Goal: Information Seeking & Learning: Check status

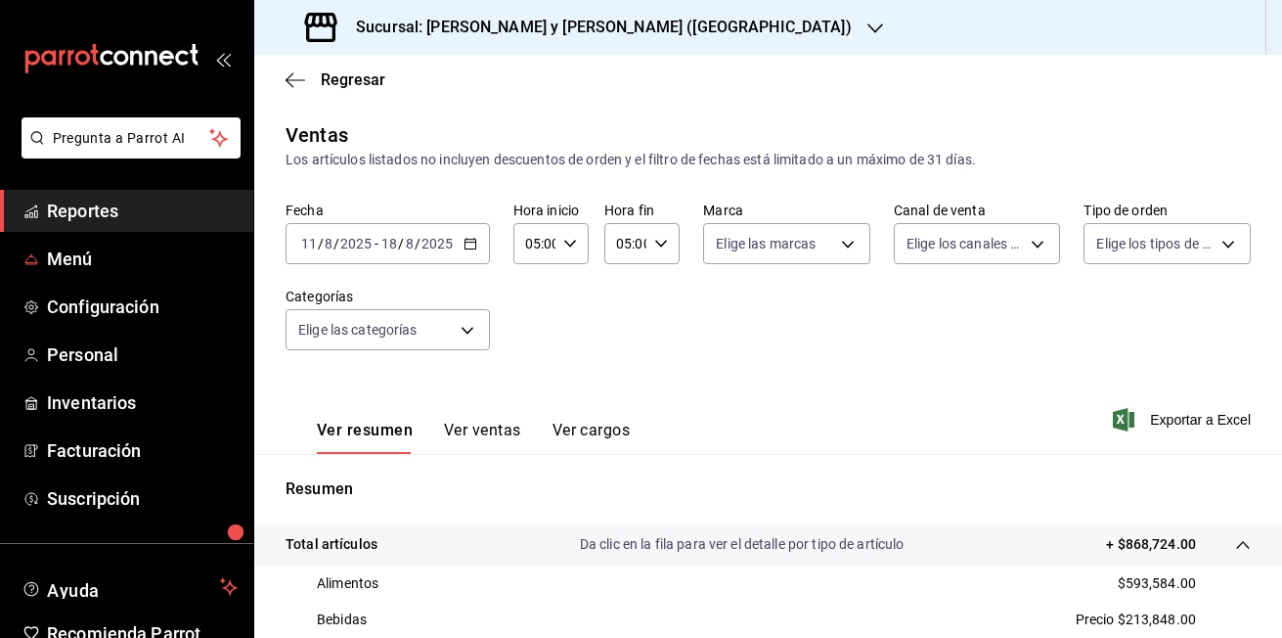
scroll to position [299, 0]
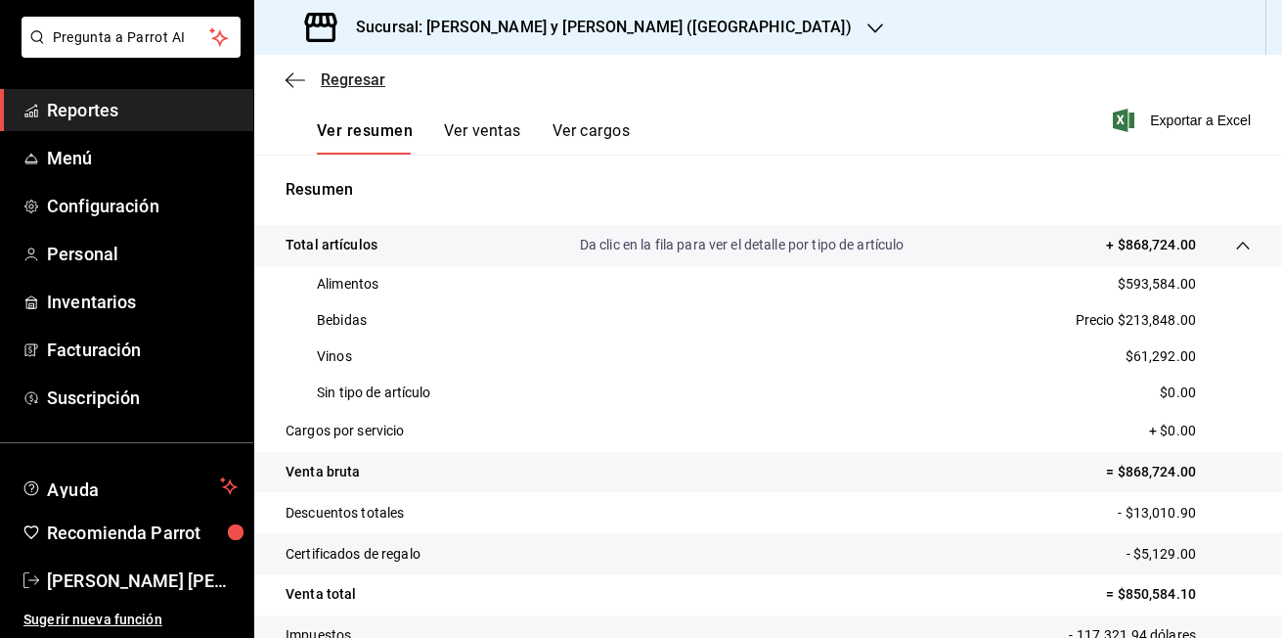
click at [288, 73] on icon "button" at bounding box center [296, 80] width 20 height 18
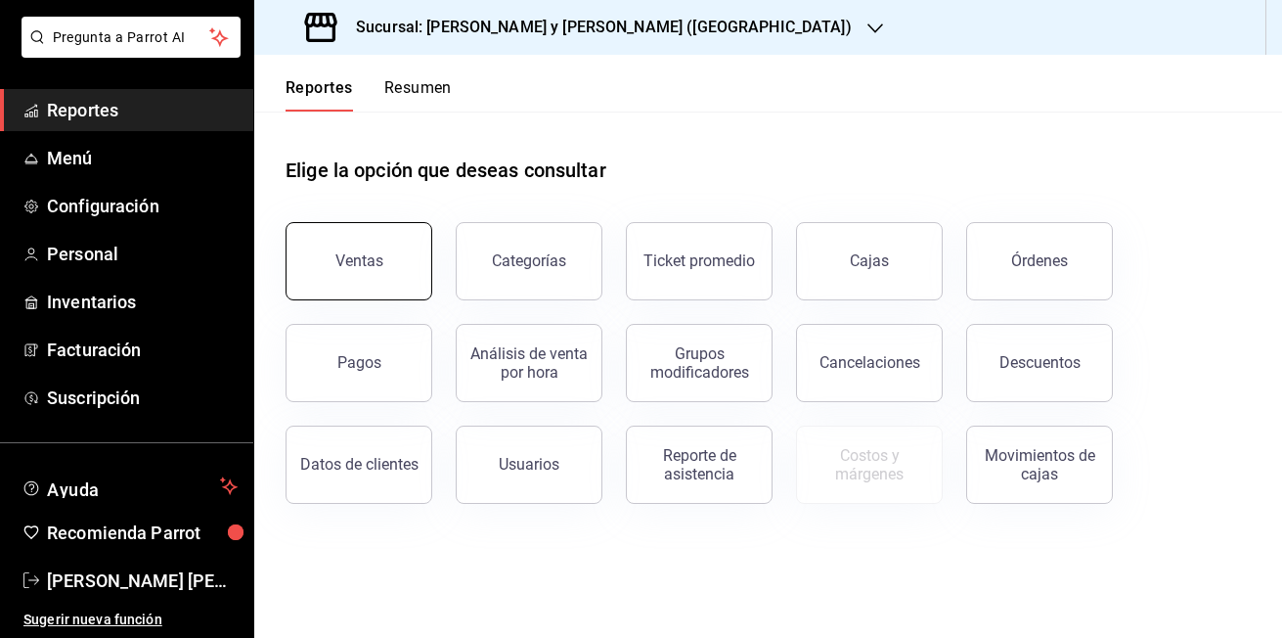
click at [393, 273] on button "Ventas" at bounding box center [359, 261] width 147 height 78
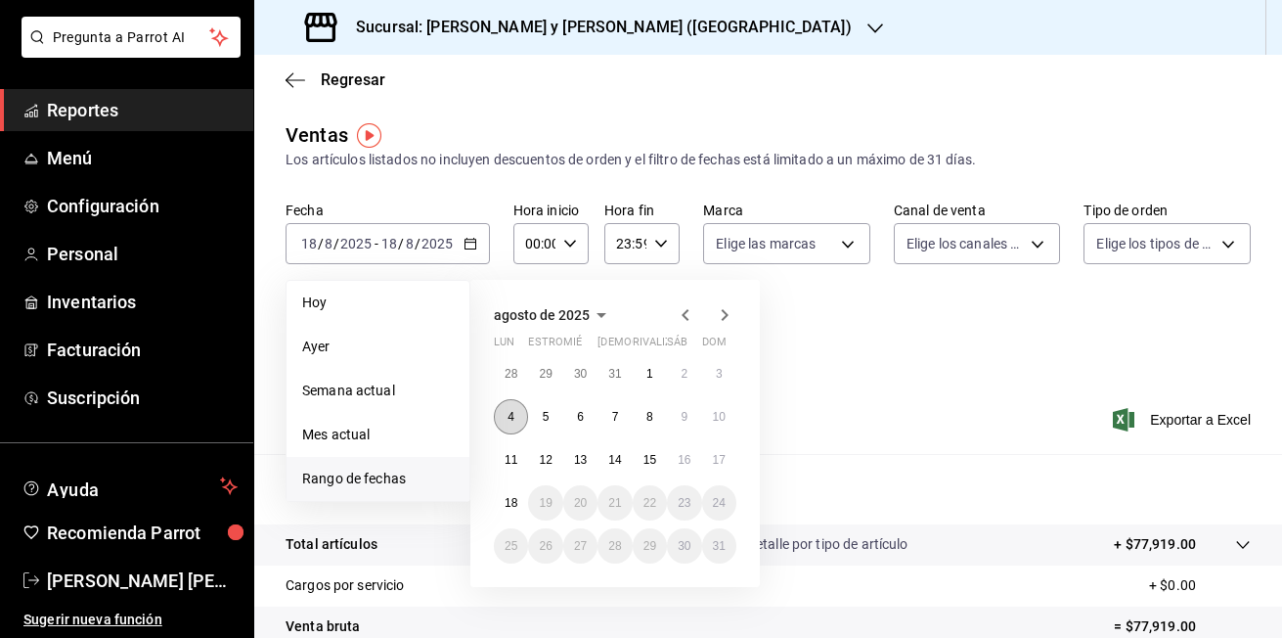
click at [519, 415] on button "4" at bounding box center [511, 416] width 34 height 35
click at [511, 504] on abbr "18" at bounding box center [511, 503] width 13 height 14
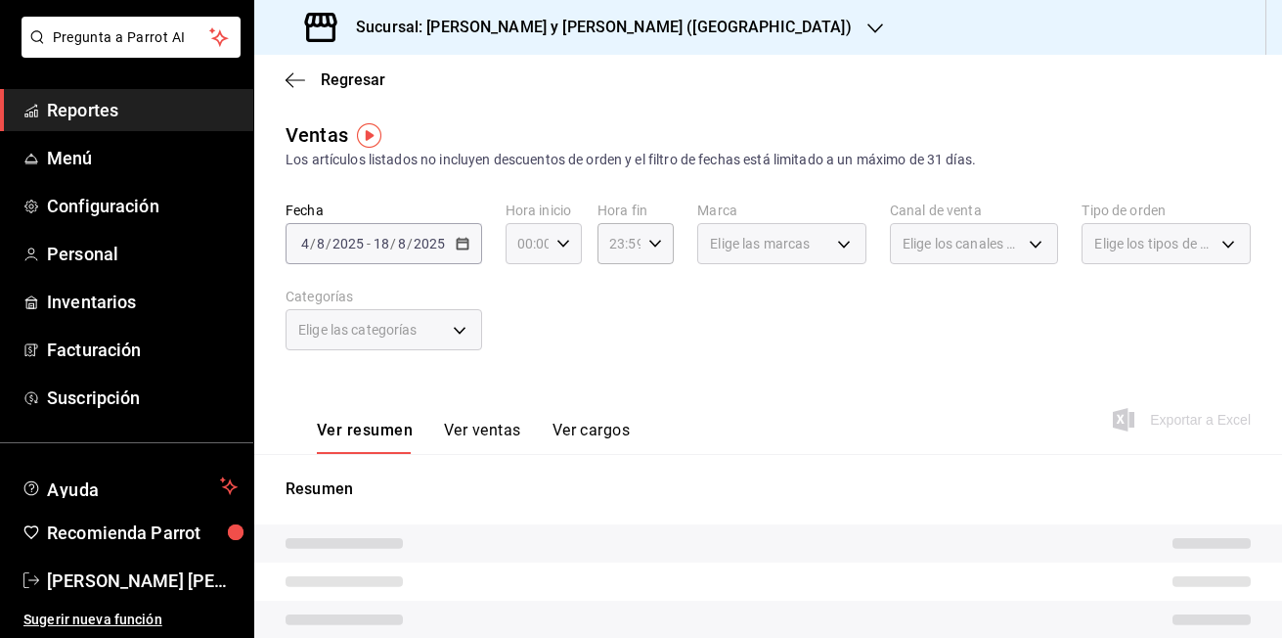
click at [565, 243] on icon "button" at bounding box center [564, 244] width 14 height 14
click at [521, 328] on span "05" at bounding box center [522, 333] width 7 height 16
type input "05:00"
click at [651, 245] on div at bounding box center [641, 319] width 1282 height 638
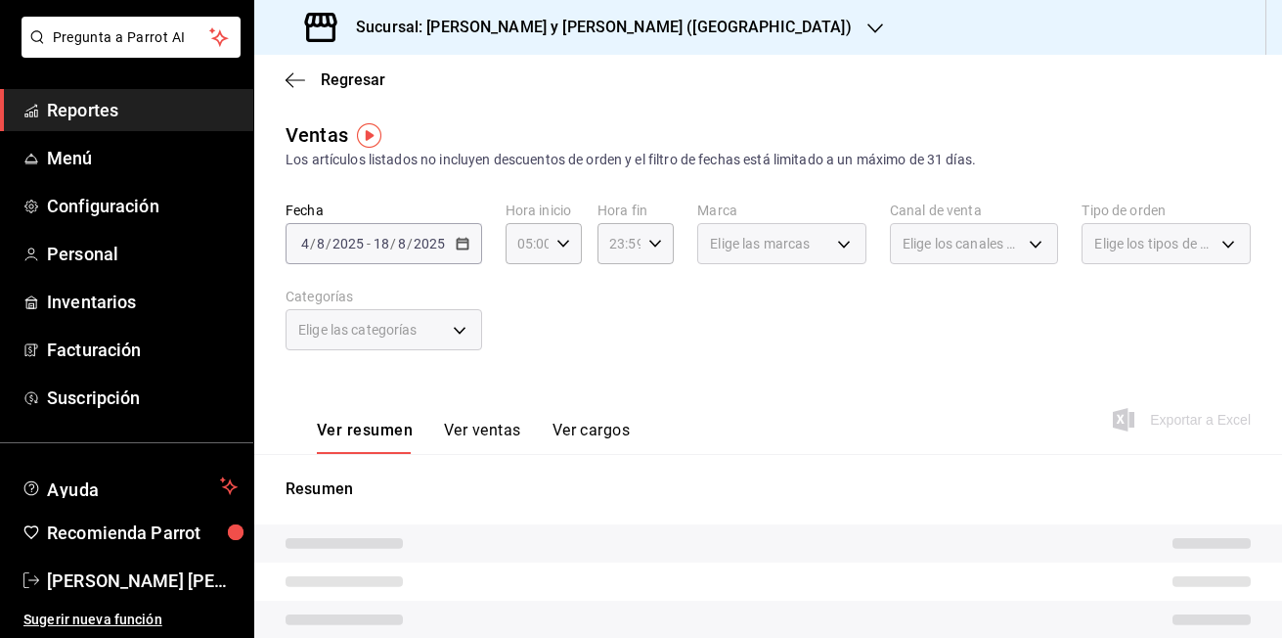
click at [651, 245] on icon "button" at bounding box center [655, 244] width 14 height 14
click at [610, 326] on span "05" at bounding box center [613, 333] width 7 height 16
click at [653, 298] on span "00" at bounding box center [651, 294] width 7 height 16
type input "05:00"
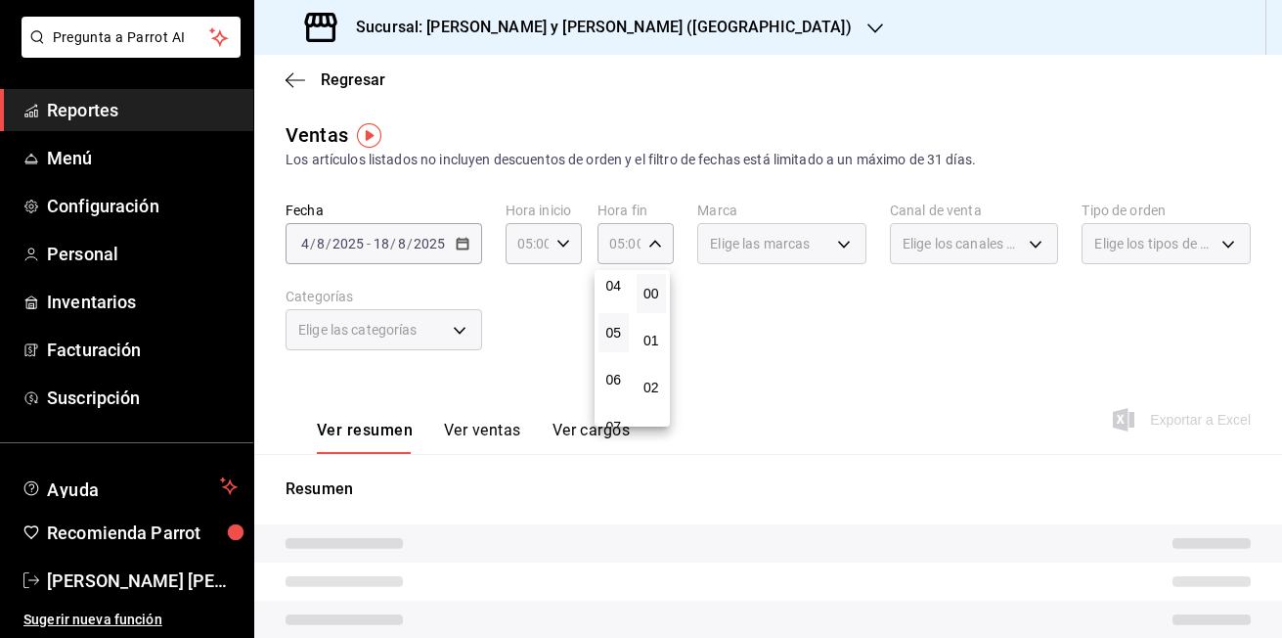
click at [707, 301] on div at bounding box center [641, 319] width 1282 height 638
click at [456, 329] on div "Elige las categorías" at bounding box center [384, 329] width 197 height 41
click at [456, 335] on div "Elige las categorías" at bounding box center [384, 329] width 197 height 41
click at [459, 331] on div "Elige las categorías" at bounding box center [384, 329] width 197 height 41
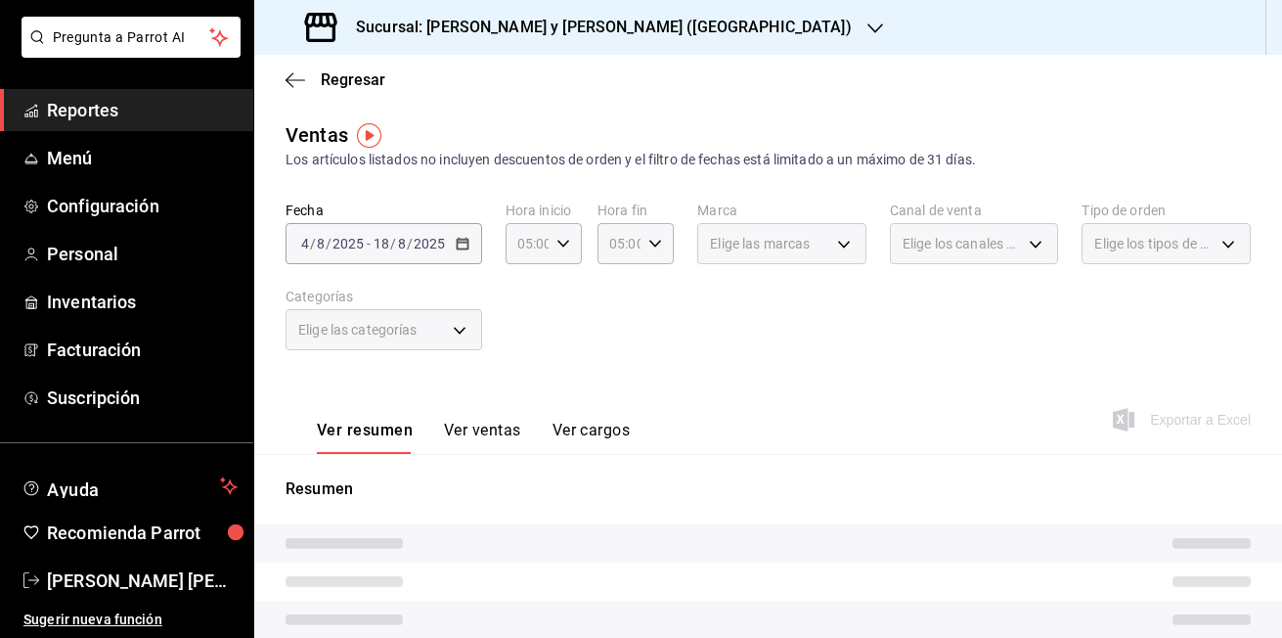
click at [459, 330] on div "Elige las categorías" at bounding box center [384, 329] width 197 height 41
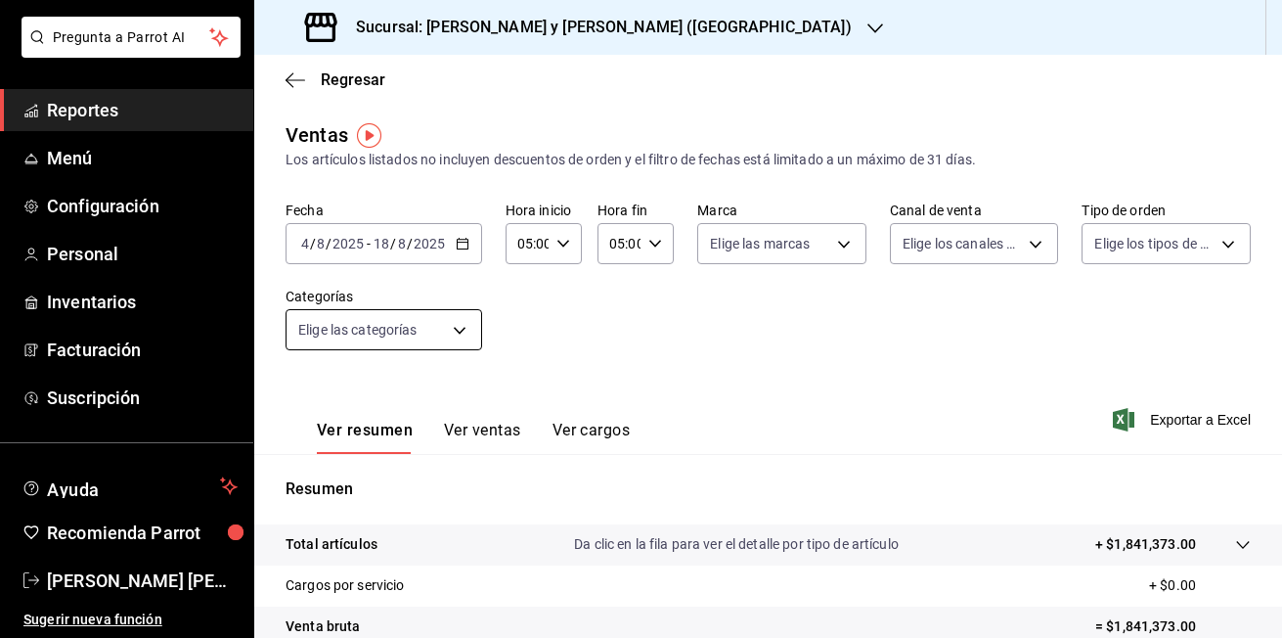
click at [461, 333] on body "Pregunta a Parrot AI Reportes Menú Configuración Personal Inventarios Facturaci…" at bounding box center [641, 319] width 1282 height 638
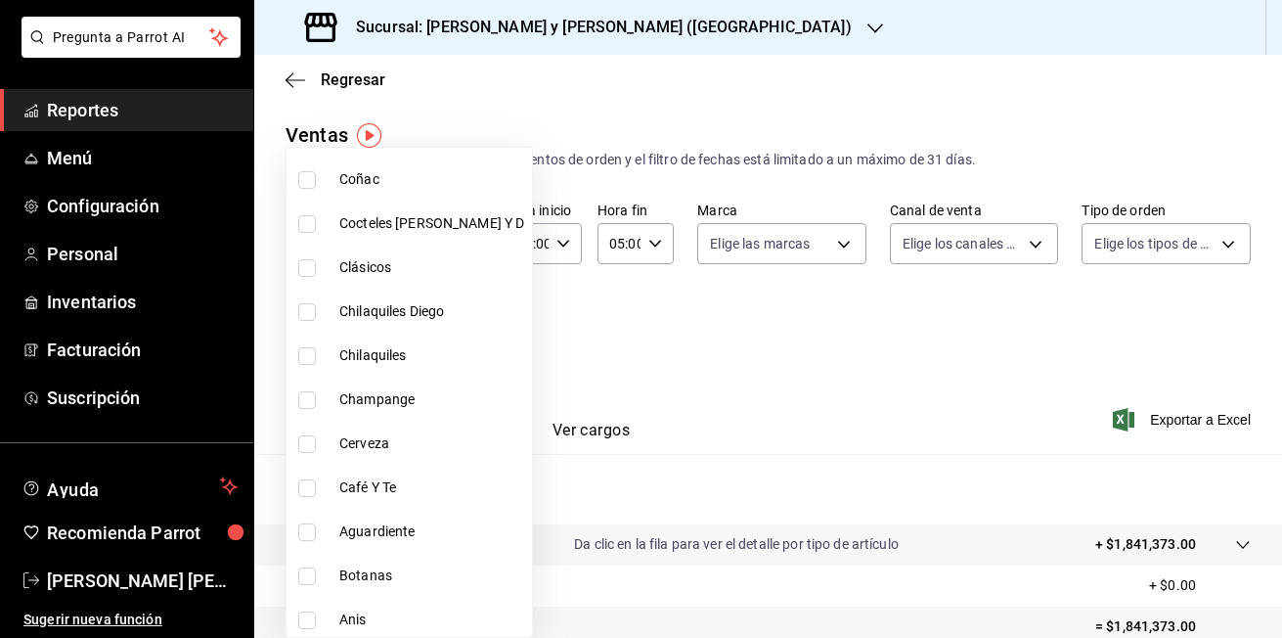
scroll to position [1340, 0]
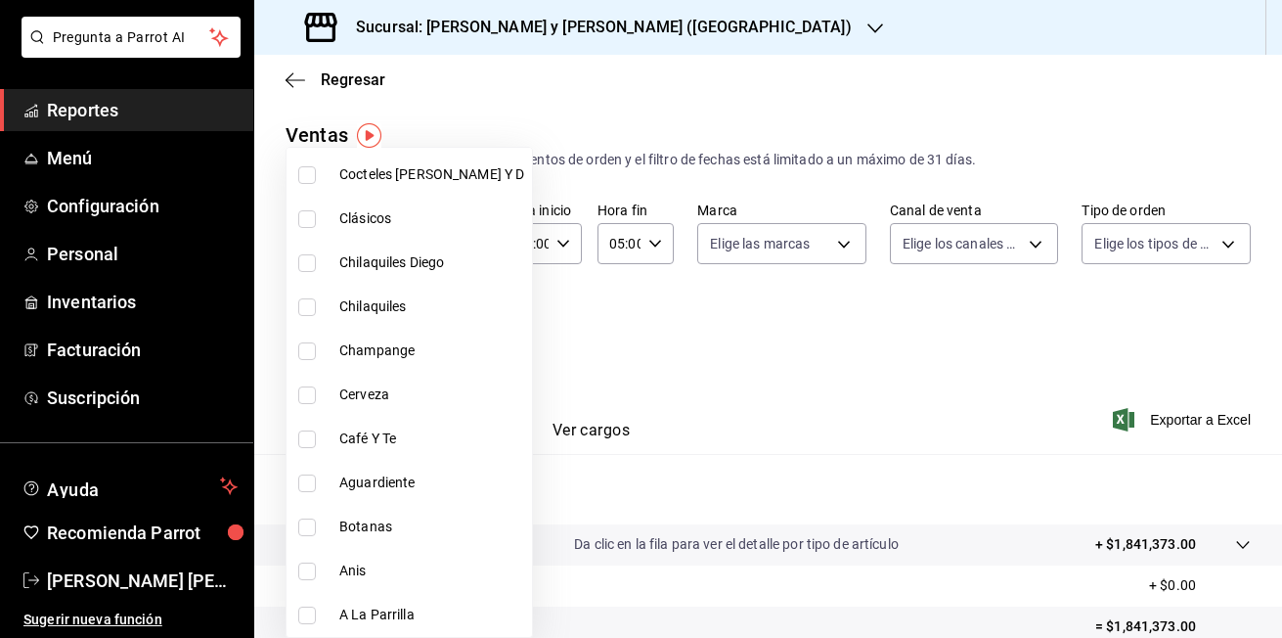
click at [309, 403] on input "checkbox" at bounding box center [307, 395] width 18 height 18
checkbox input "true"
type input "e52b448a-bb5e-4f8c-838e-bc749f21e53c"
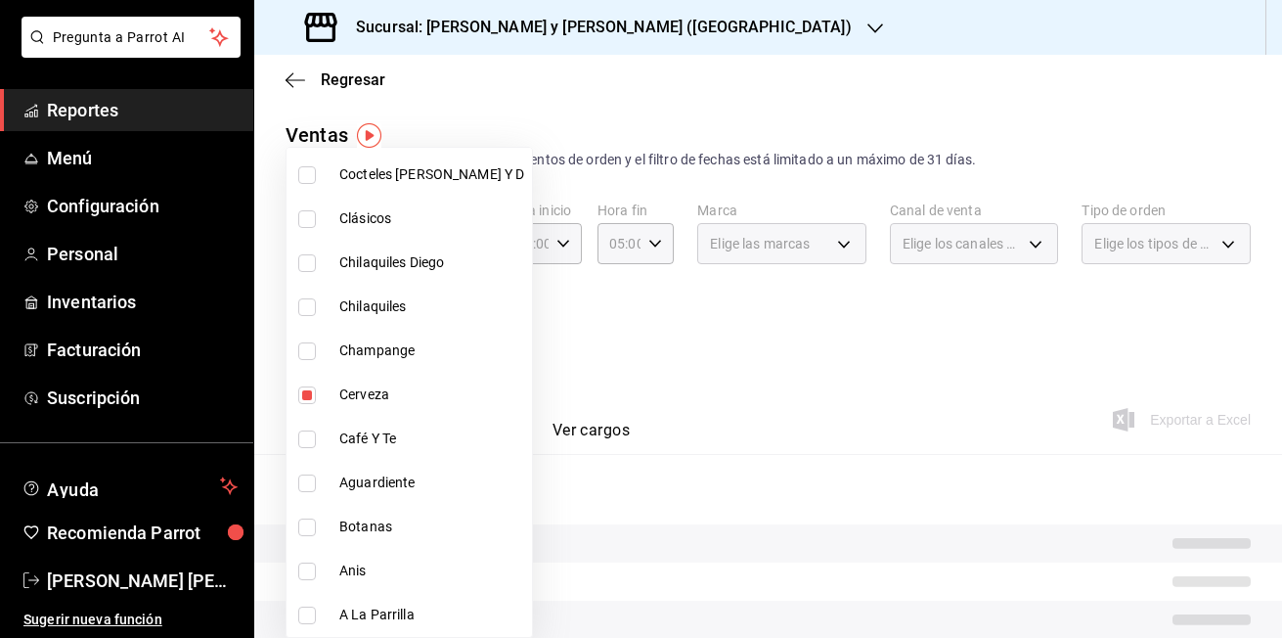
click at [638, 396] on div at bounding box center [641, 319] width 1282 height 638
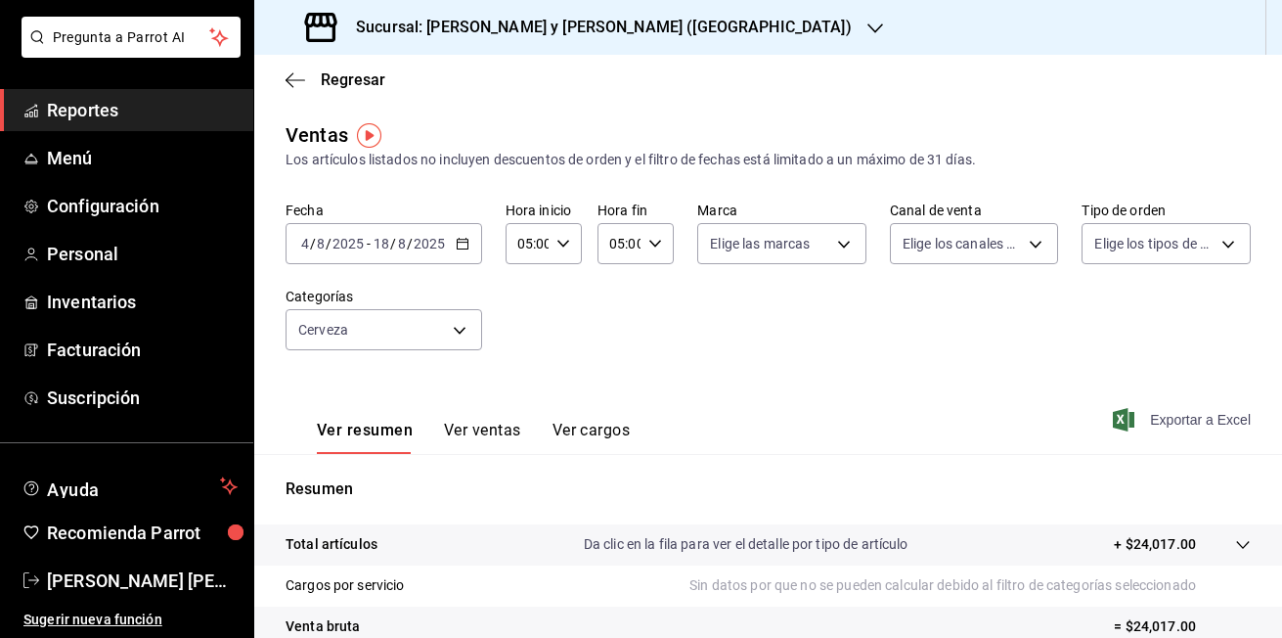
click at [1204, 420] on font "Exportar a Excel" at bounding box center [1200, 420] width 101 height 16
click at [1204, 420] on div "Exportando a excel..." at bounding box center [1172, 420] width 158 height 18
click at [456, 246] on icon "button" at bounding box center [463, 244] width 14 height 14
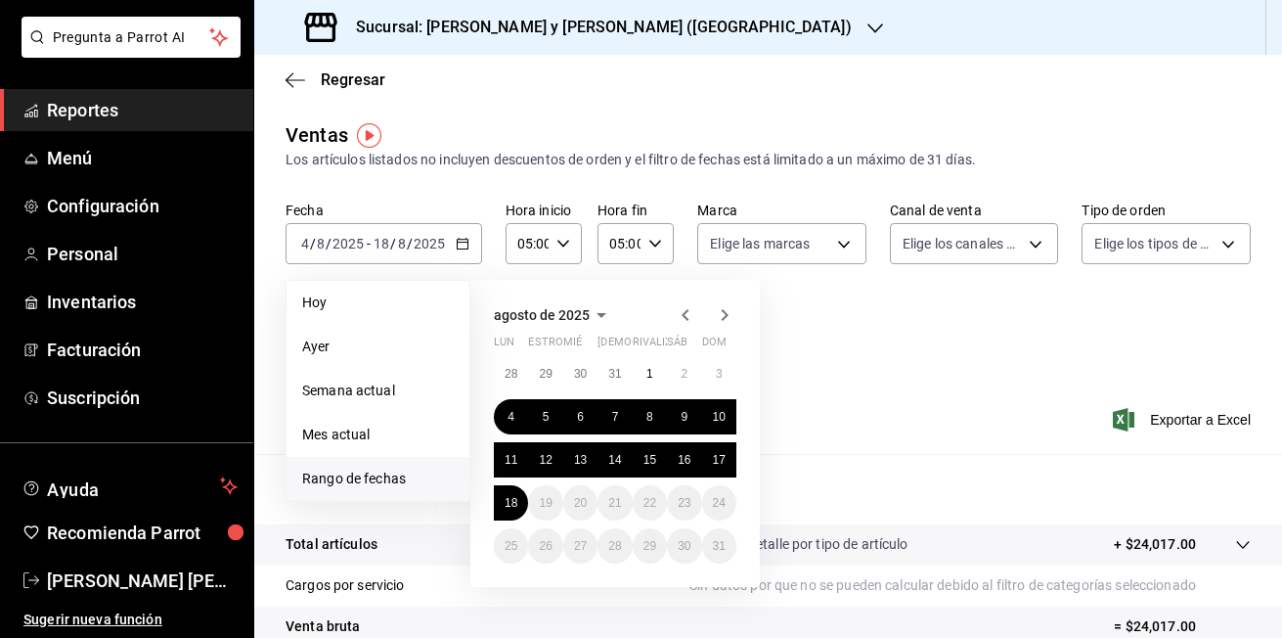
click at [888, 351] on div "Fecha [DATE] [DATE] - [DATE] [DATE] [PERSON_NAME] Semana actual Mes actual [GEO…" at bounding box center [768, 287] width 965 height 172
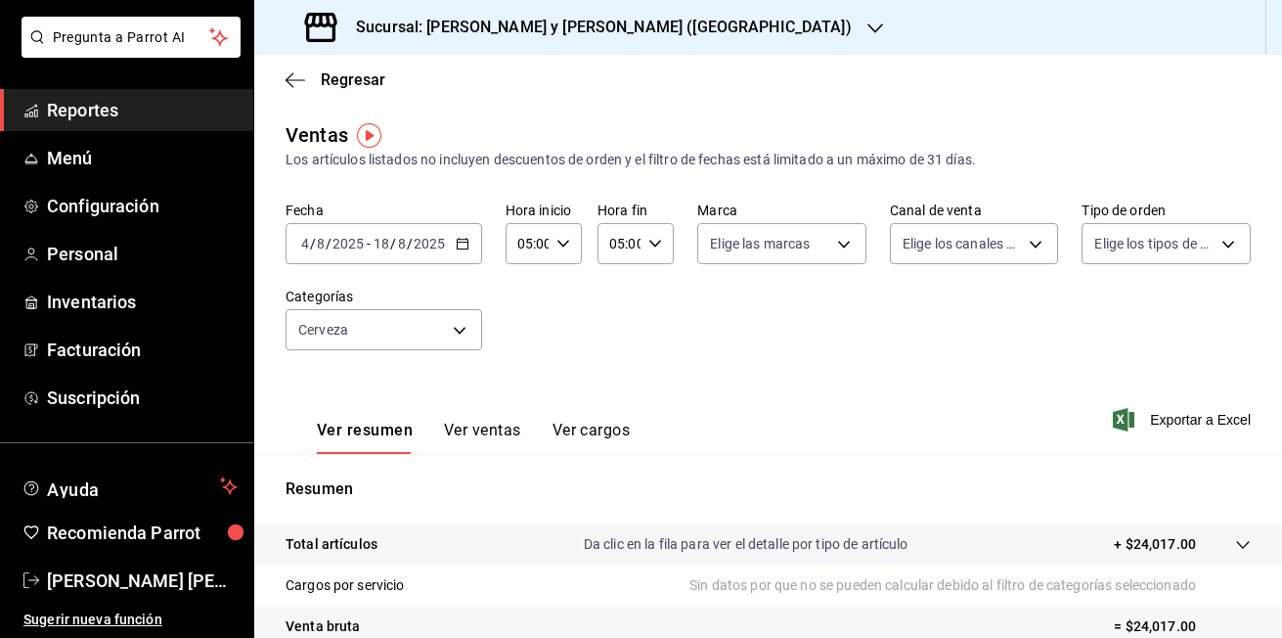
click at [455, 251] on div "[DATE] [DATE] - [DATE] [DATE]" at bounding box center [384, 243] width 197 height 41
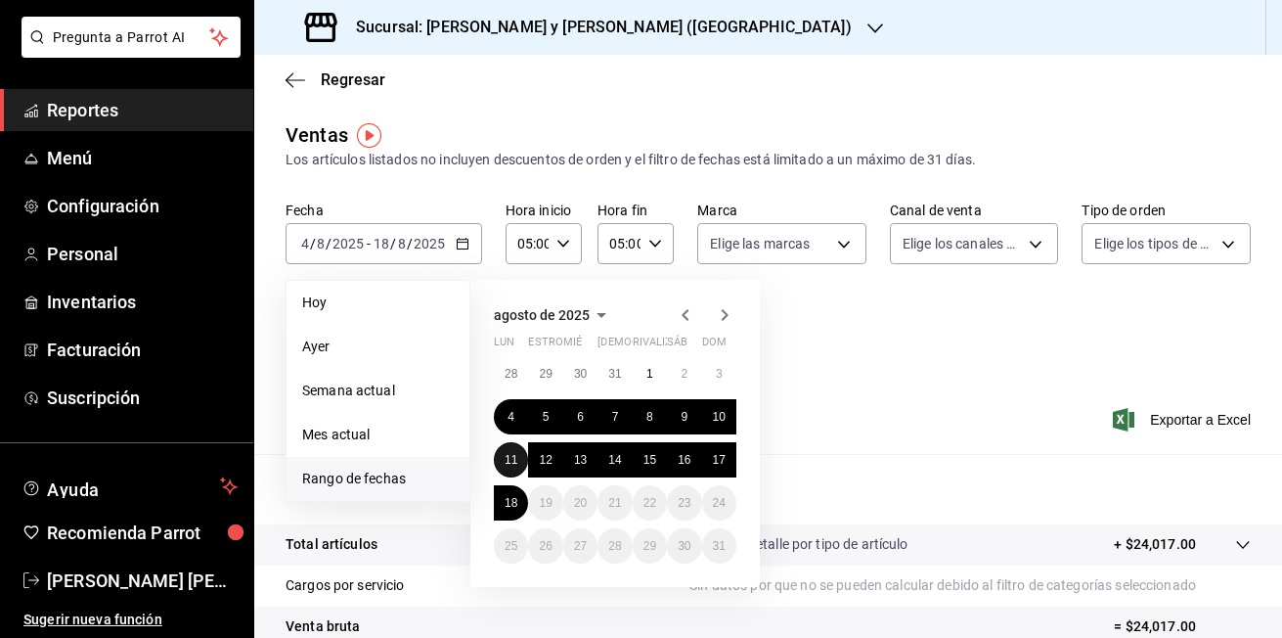
click at [512, 468] on button "11" at bounding box center [511, 459] width 34 height 35
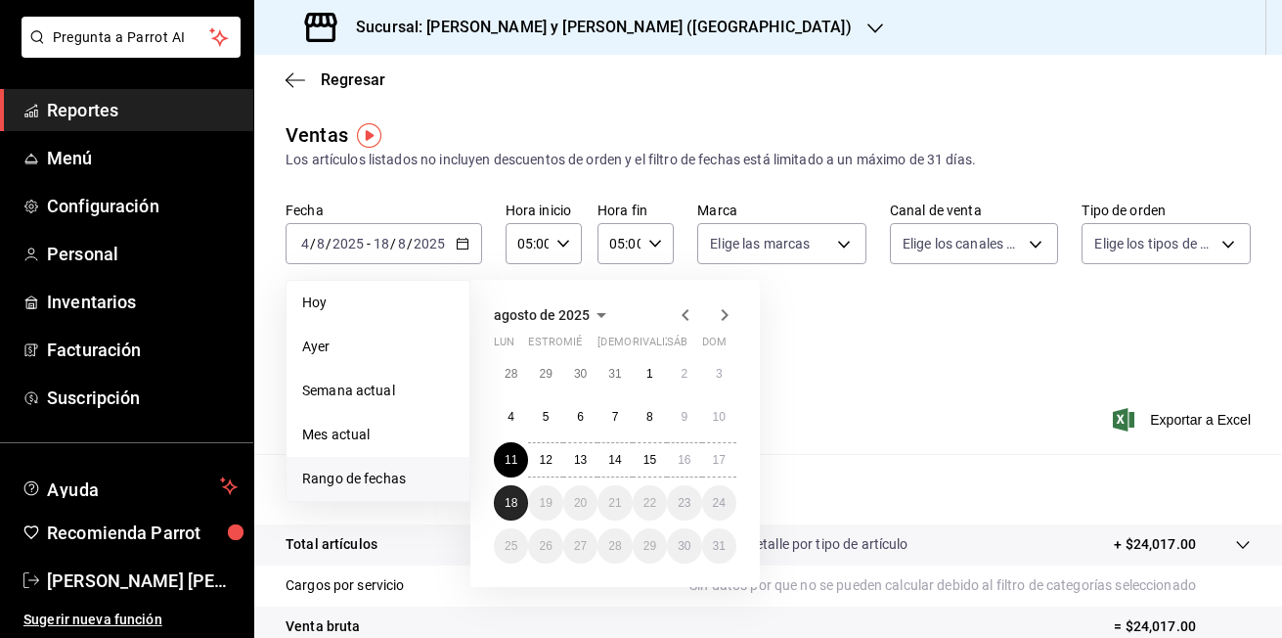
click at [512, 490] on button "18" at bounding box center [511, 502] width 34 height 35
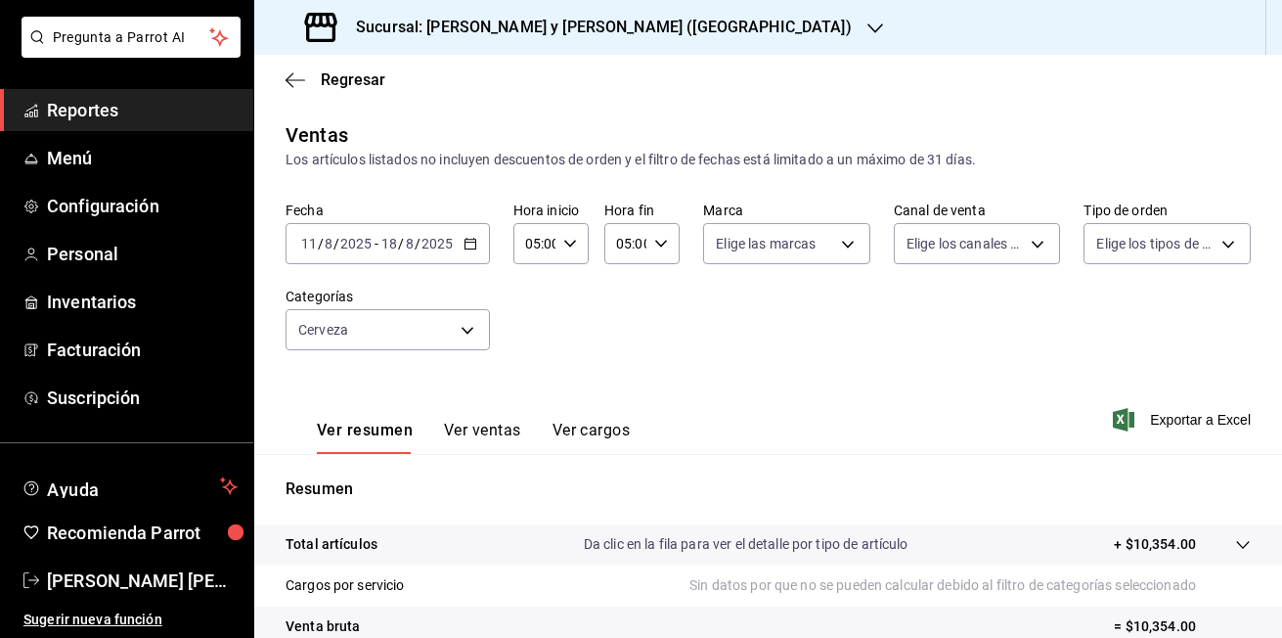
scroll to position [196, 0]
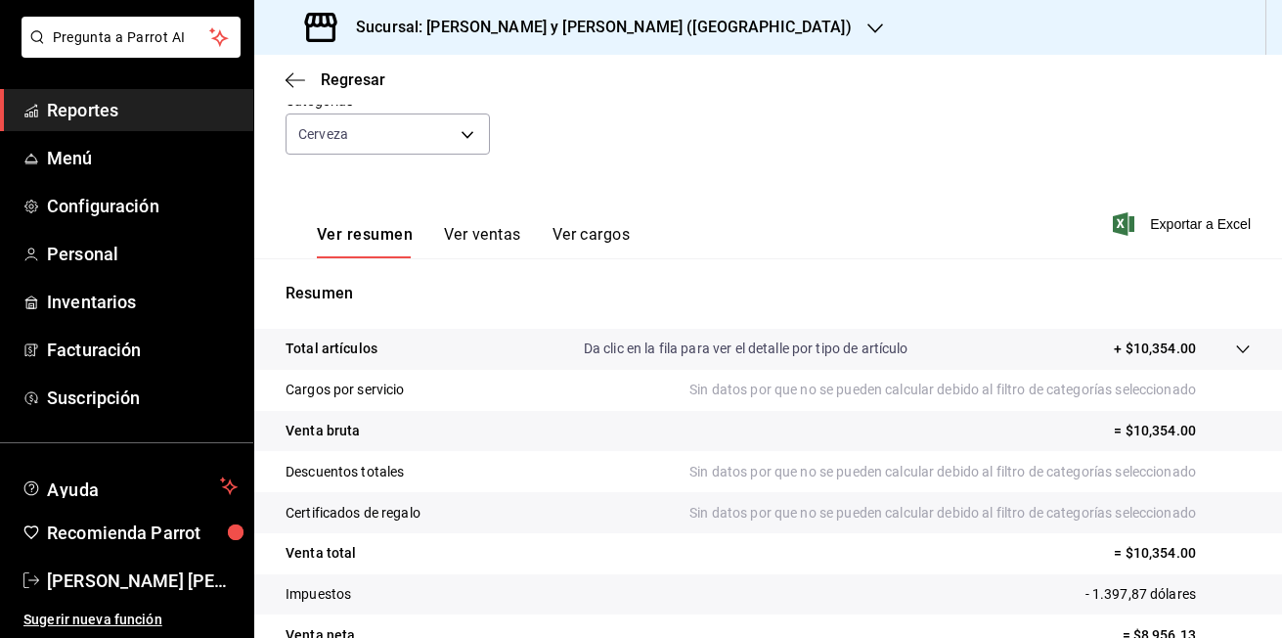
click at [1235, 346] on icon at bounding box center [1243, 349] width 16 height 16
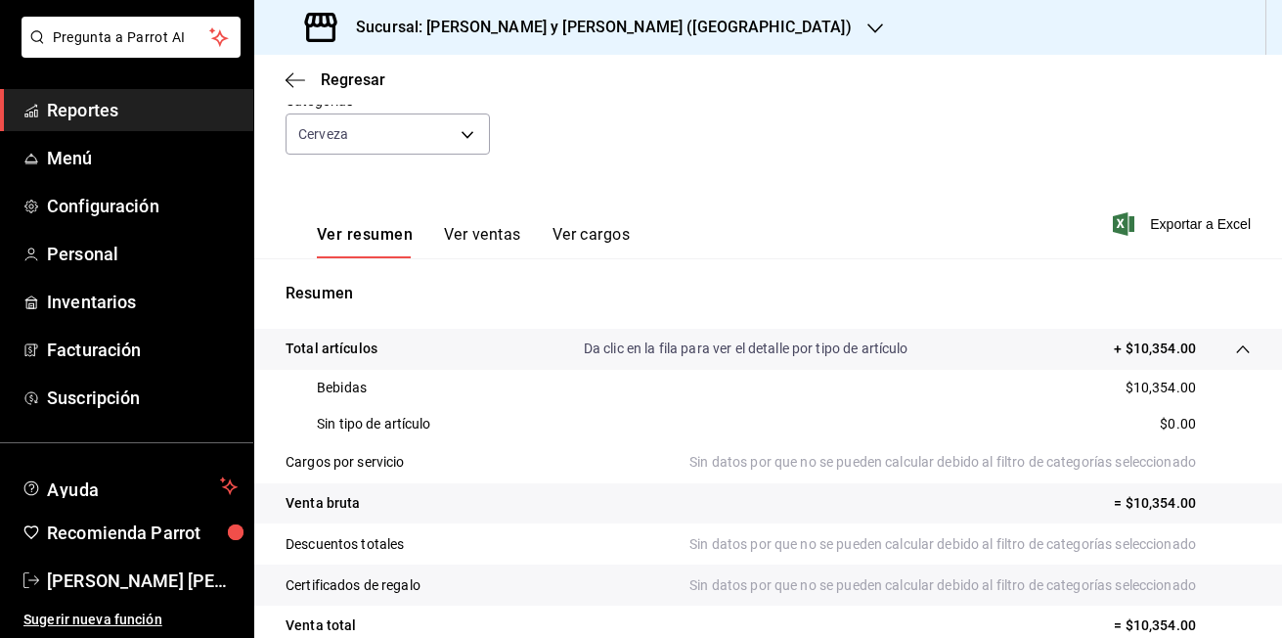
click at [1235, 351] on icon at bounding box center [1243, 349] width 16 height 16
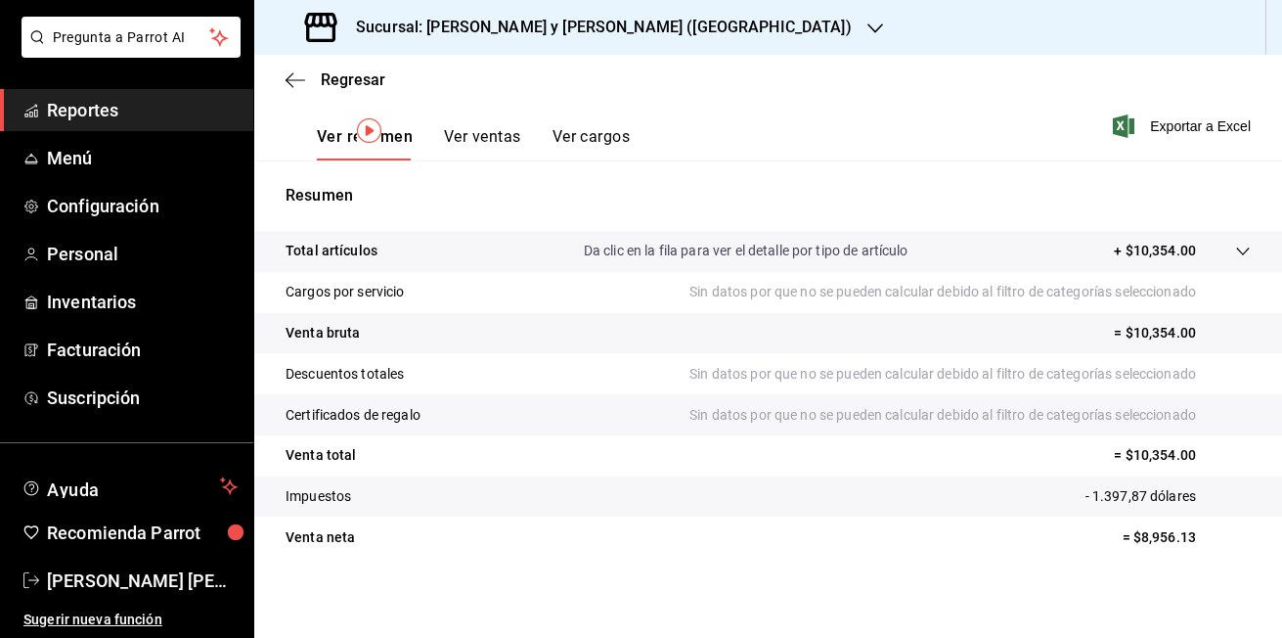
scroll to position [0, 0]
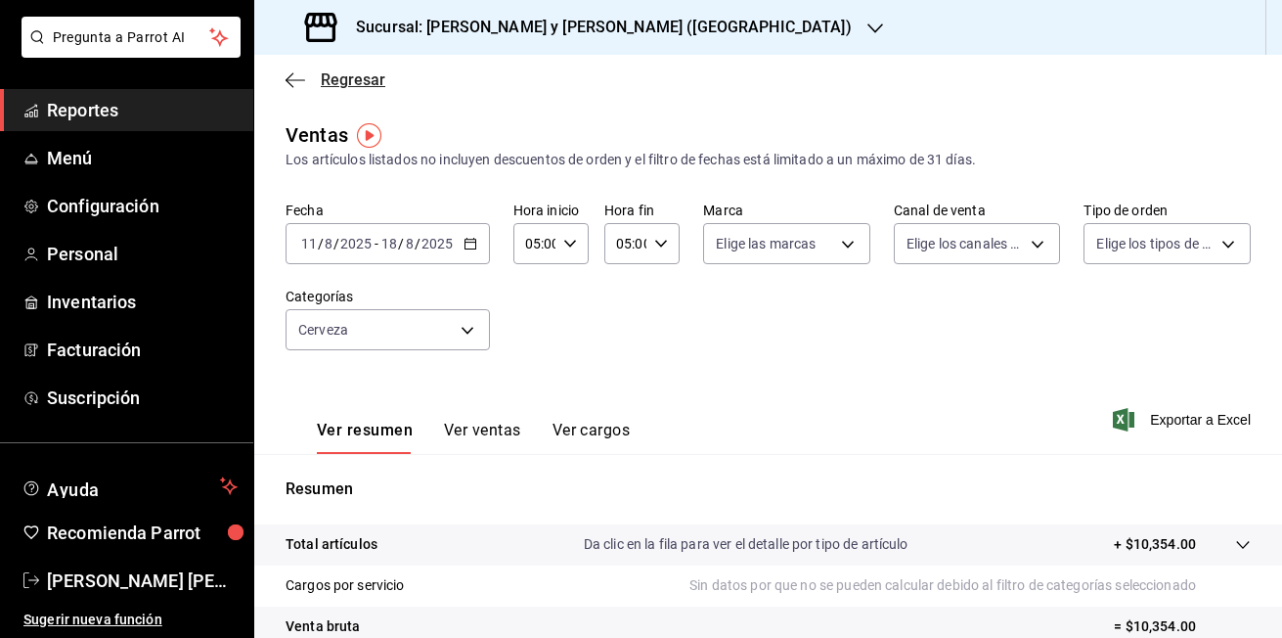
click at [286, 80] on icon "button" at bounding box center [296, 80] width 20 height 18
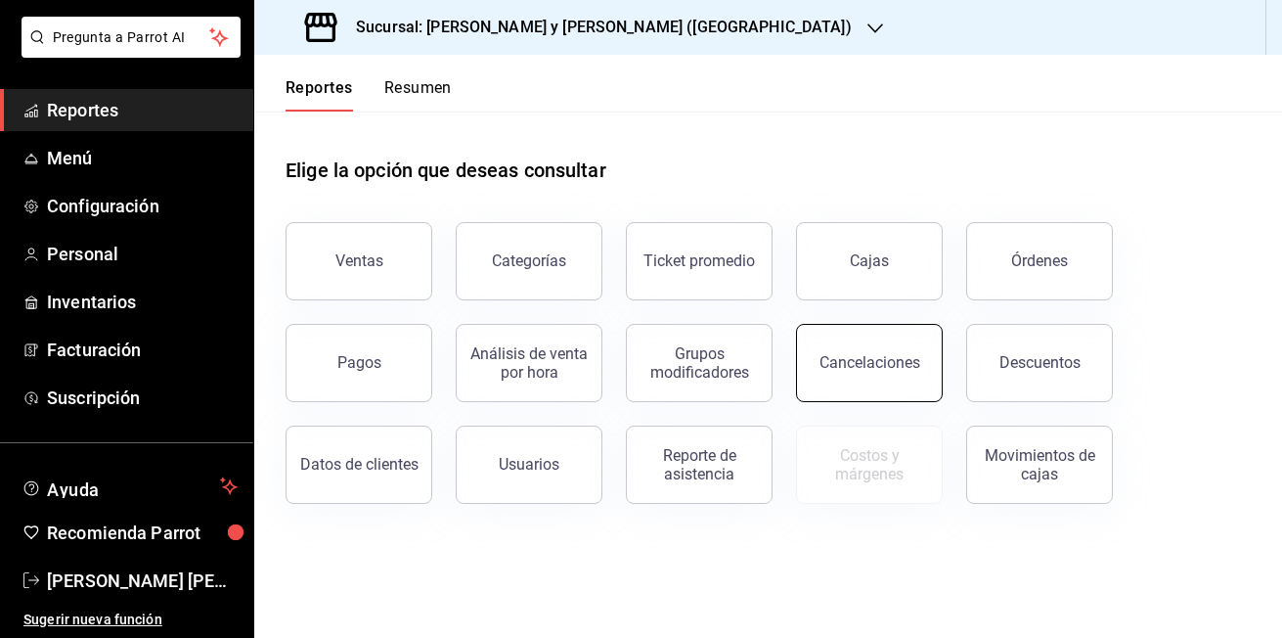
click at [864, 352] on button "Cancelaciones" at bounding box center [869, 363] width 147 height 78
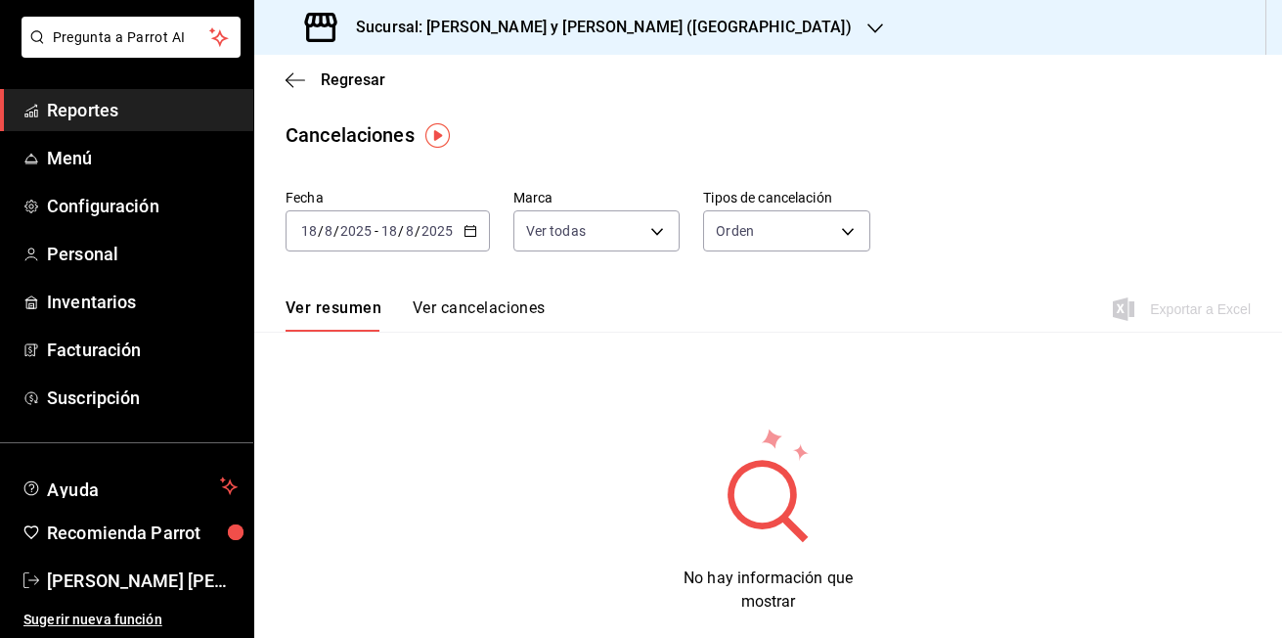
click at [471, 228] on icon "button" at bounding box center [471, 231] width 14 height 14
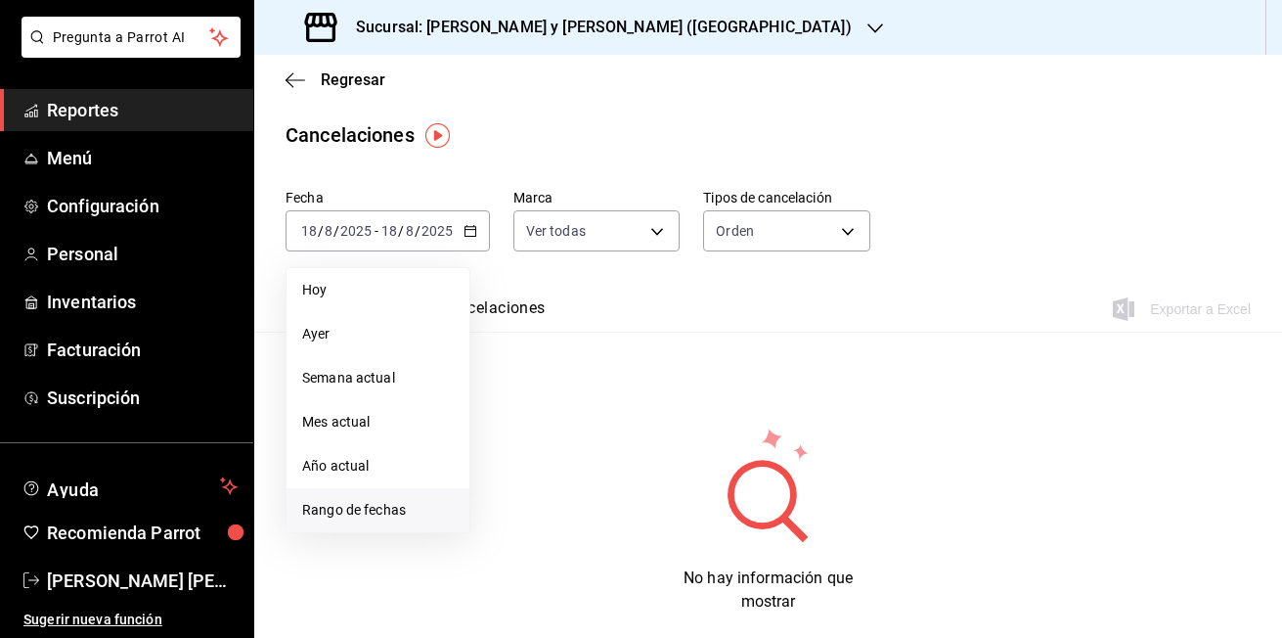
click at [383, 503] on span "Rango de fechas" at bounding box center [378, 510] width 152 height 21
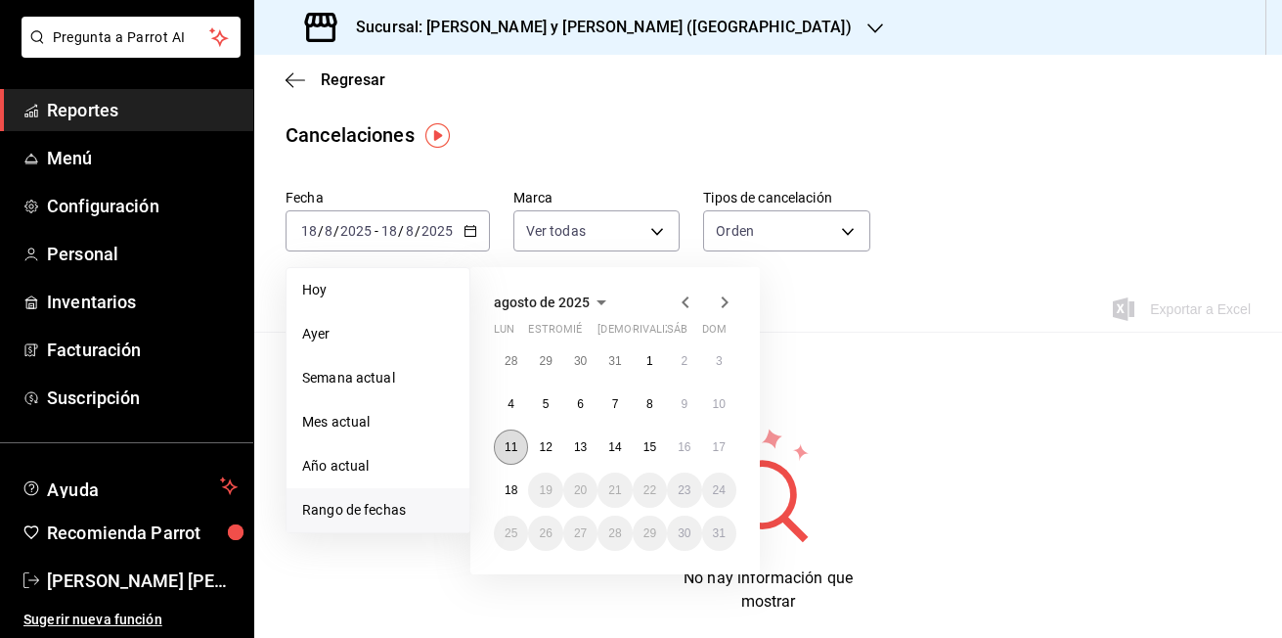
click at [509, 454] on button "11" at bounding box center [511, 446] width 34 height 35
click at [506, 491] on abbr "18" at bounding box center [511, 490] width 13 height 14
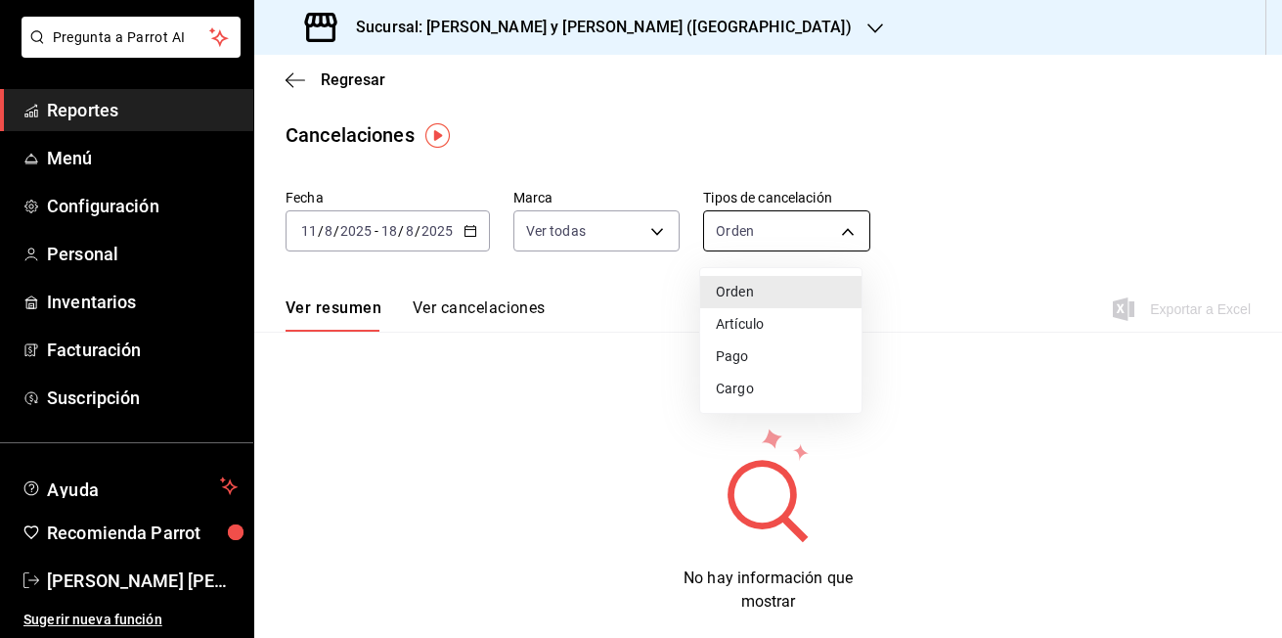
click at [838, 232] on body "Pregunta a Parrot AI Reportes Menú Configuración Personal Inventarios Facturaci…" at bounding box center [641, 319] width 1282 height 638
click at [761, 331] on li "Artículo" at bounding box center [780, 324] width 161 height 32
type input "ORDER_ITEM"
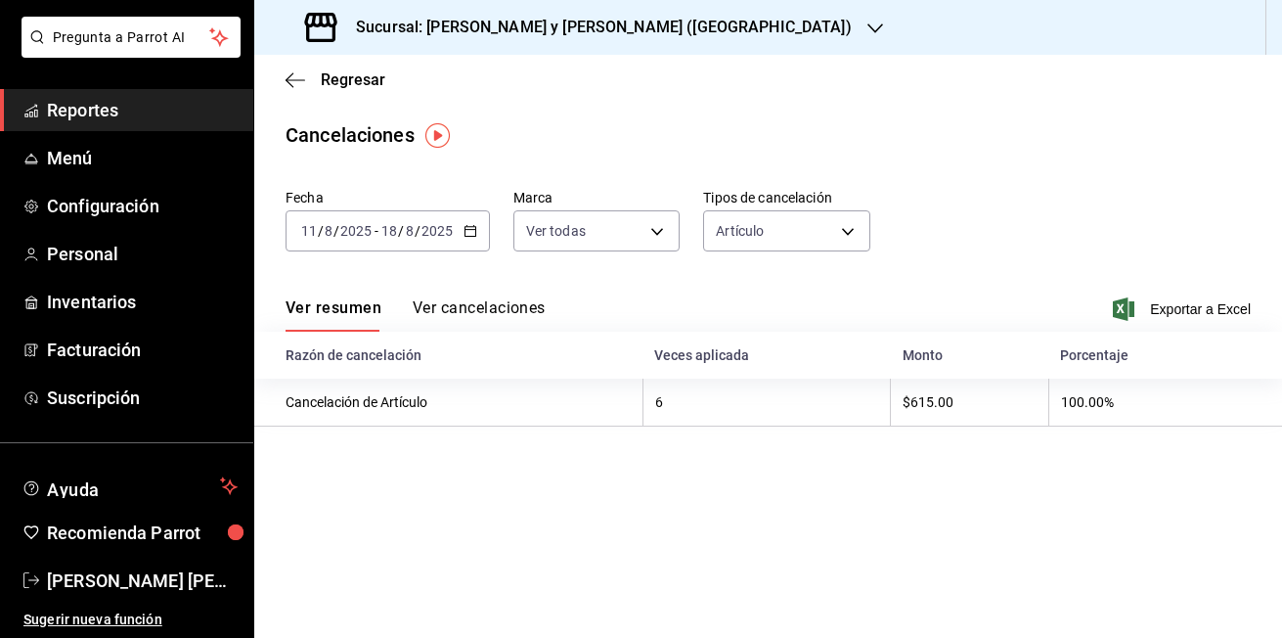
click at [477, 307] on button "Ver cancelaciones" at bounding box center [479, 314] width 133 height 33
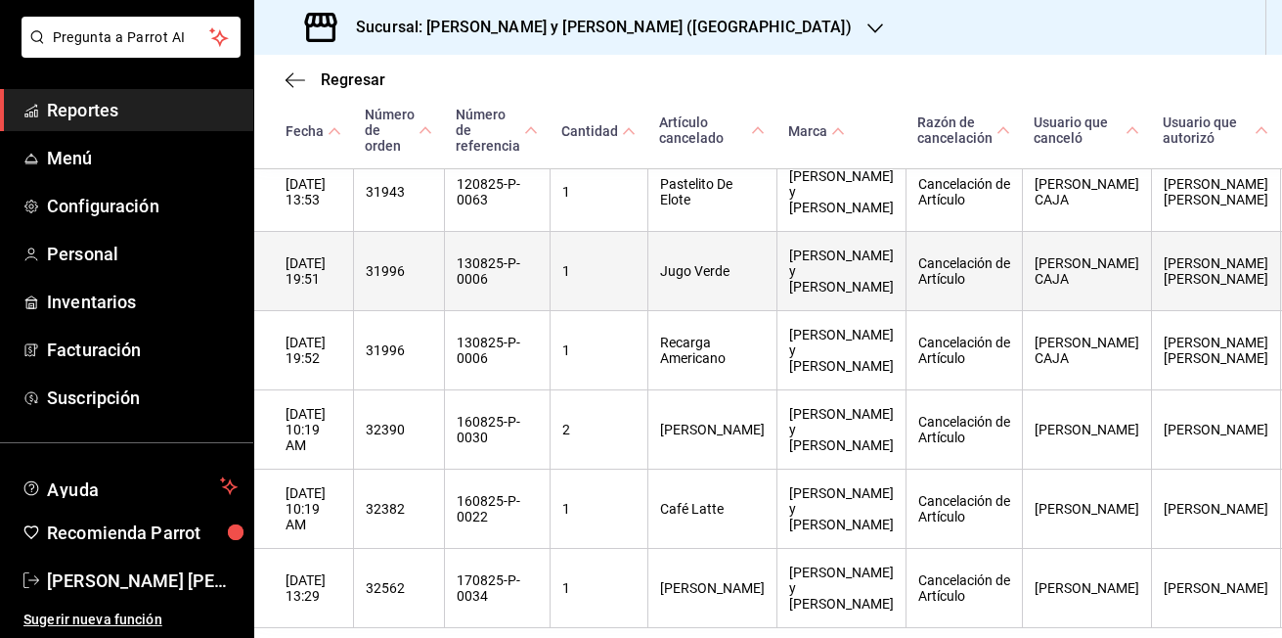
scroll to position [382, 0]
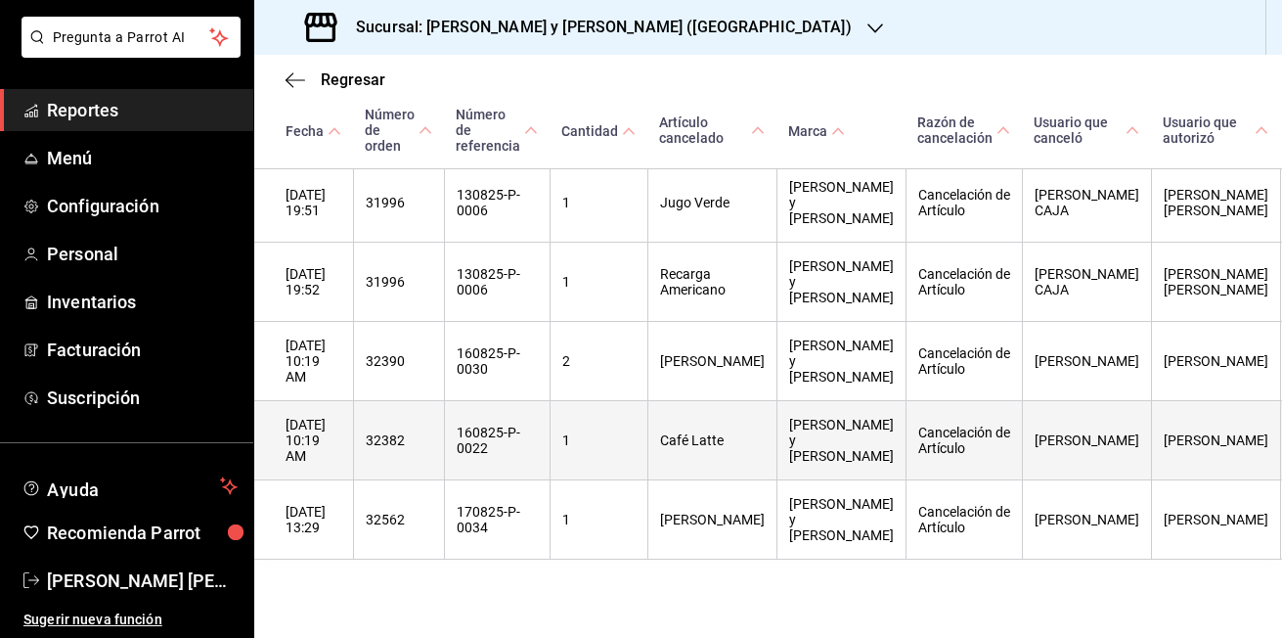
click at [353, 425] on th "[DATE] 10:19 AM" at bounding box center [303, 440] width 99 height 79
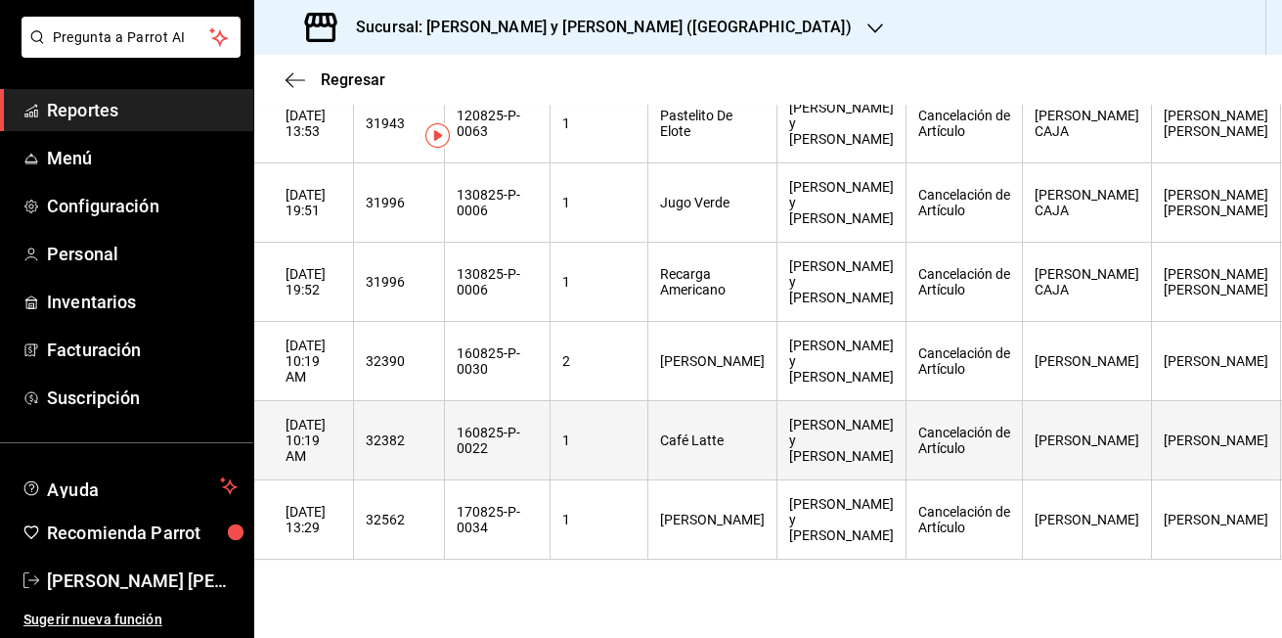
scroll to position [0, 0]
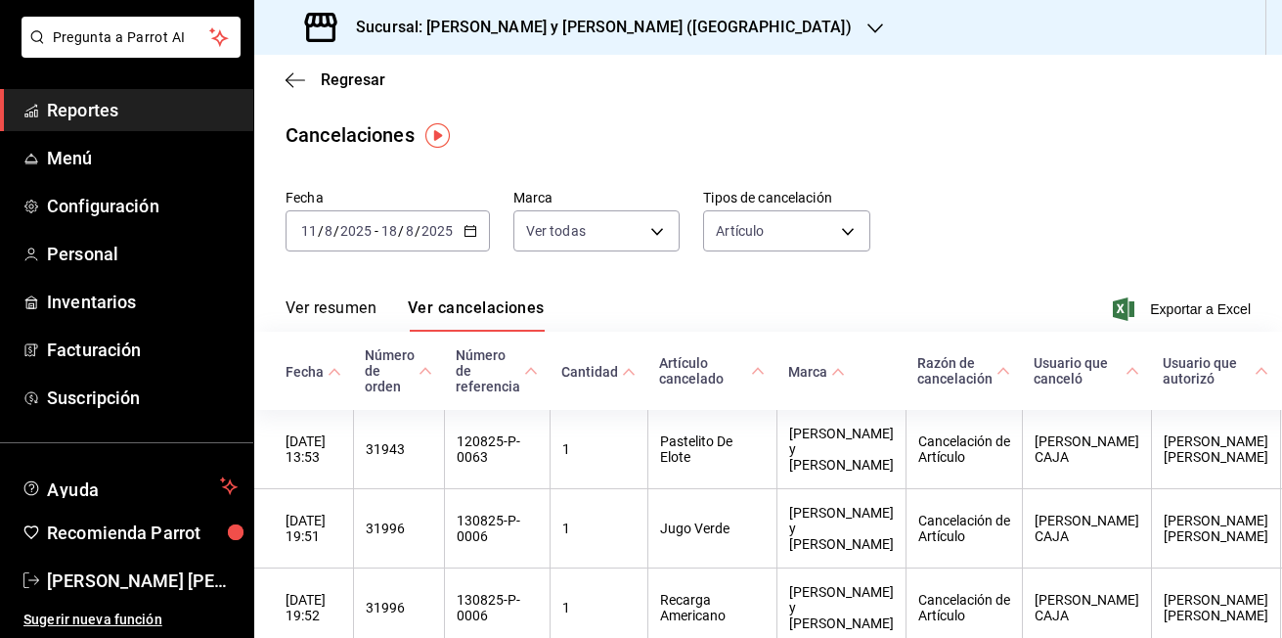
click at [1113, 308] on icon "button" at bounding box center [1124, 308] width 22 height 23
